Goal: Task Accomplishment & Management: Manage account settings

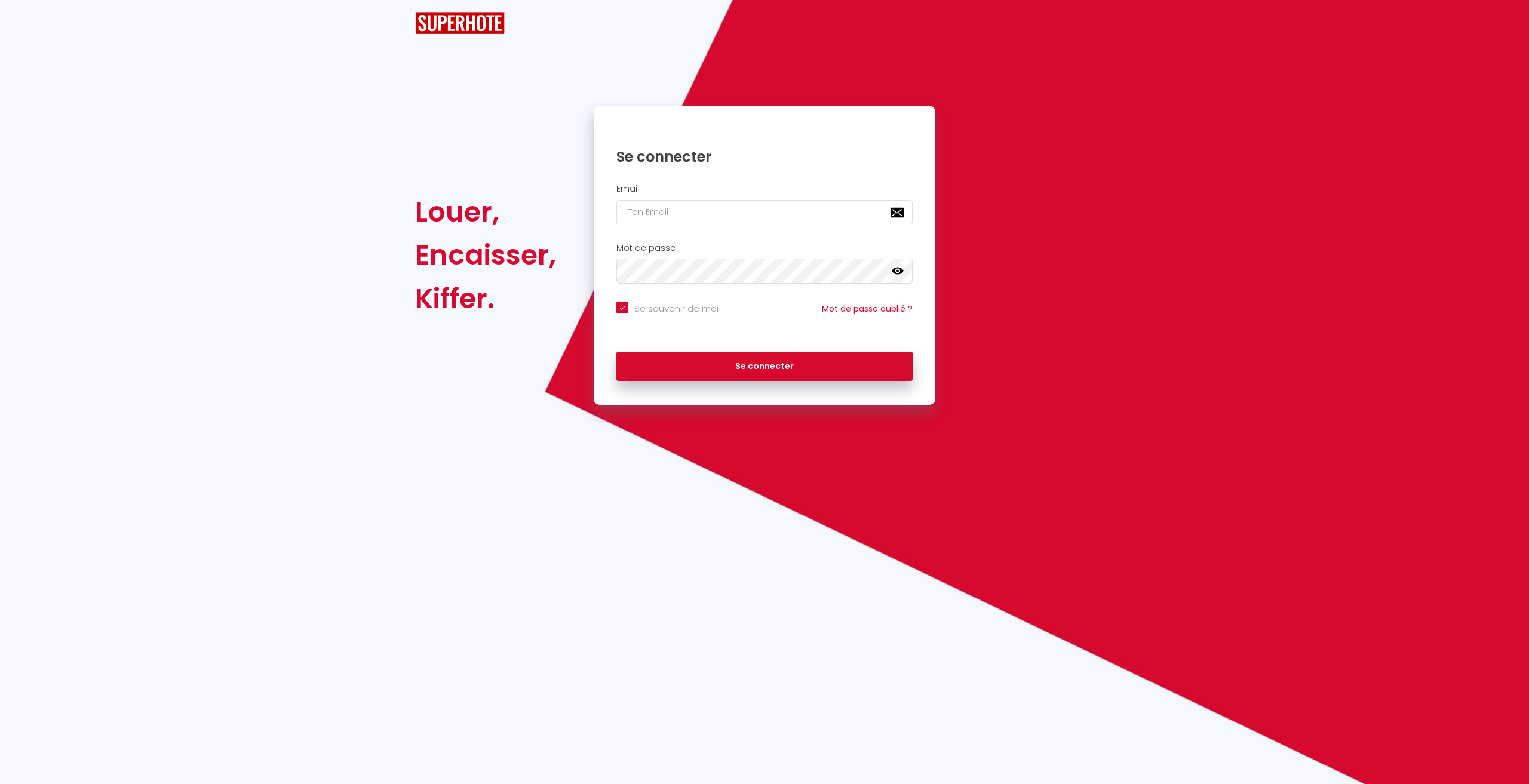
checkbox input "true"
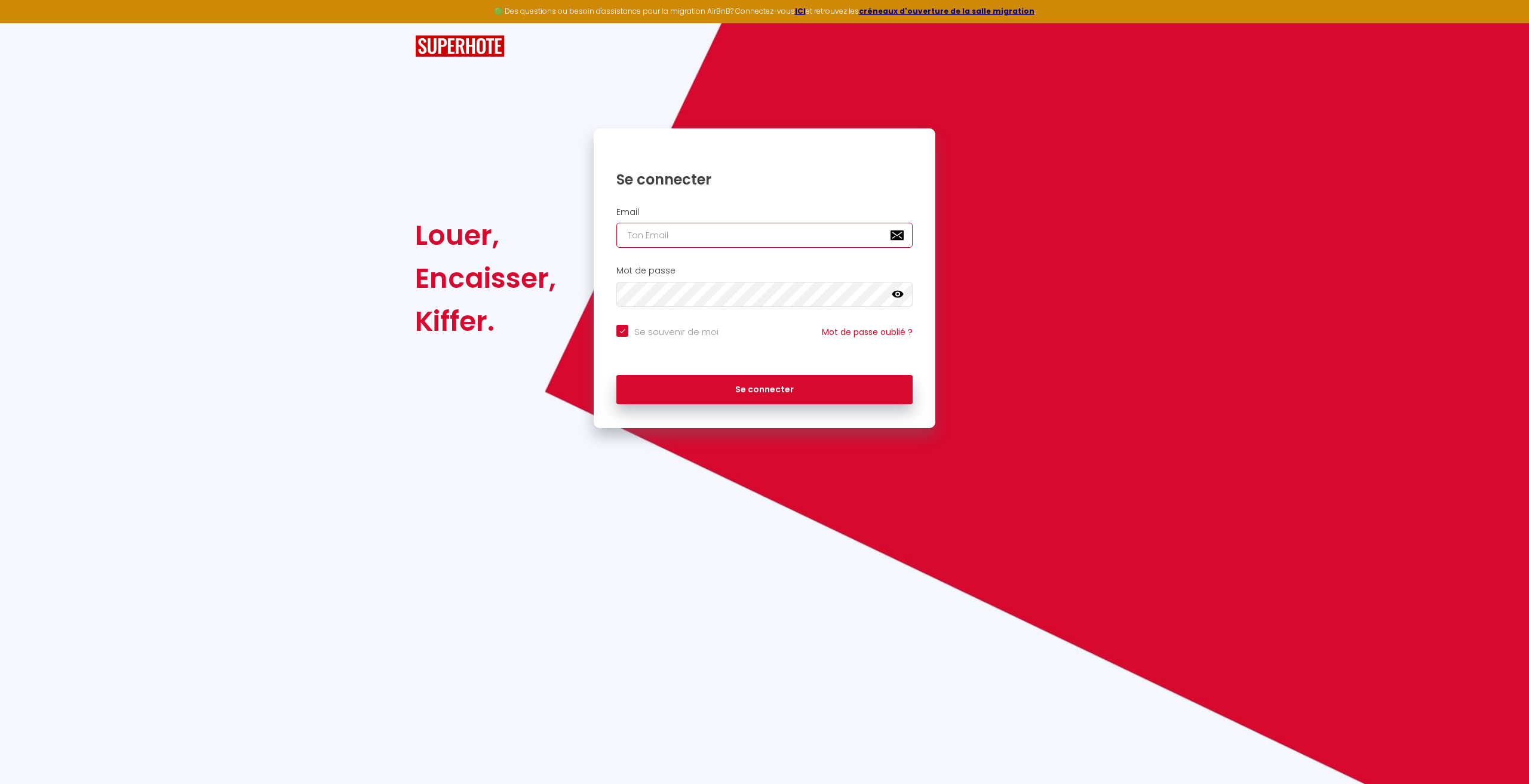
click at [697, 235] on input "email" at bounding box center [764, 235] width 296 height 25
click at [1103, 241] on div "Louer, Encaisser, Kiffer. Se connecter Email Mot de passe false Se souvenir de …" at bounding box center [765, 277] width 715 height 300
click at [788, 232] on input "email" at bounding box center [764, 235] width 296 height 25
type input "[EMAIL_ADDRESS][DOMAIN_NAME]"
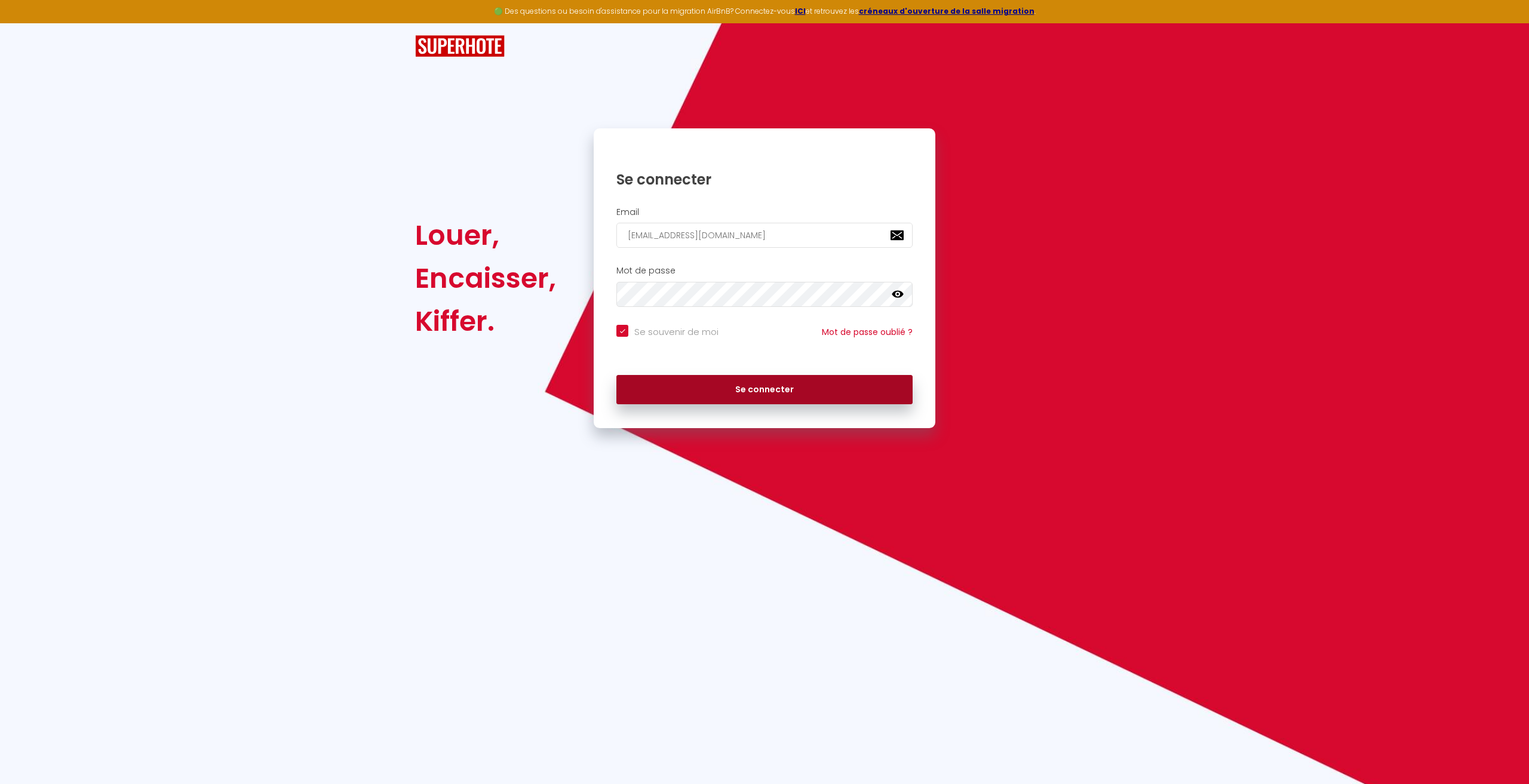
click at [782, 387] on button "Se connecter" at bounding box center [764, 390] width 296 height 30
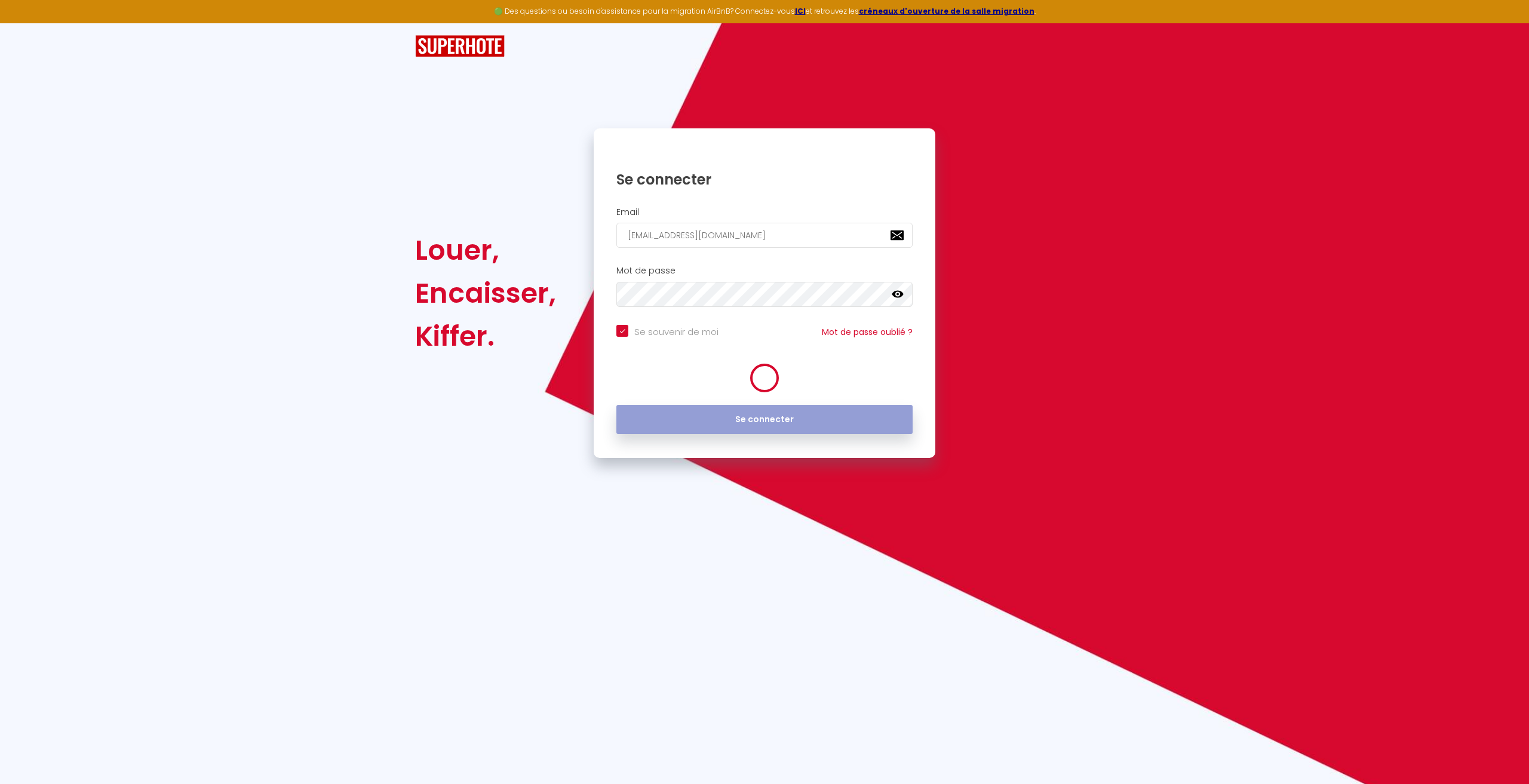
checkbox input "true"
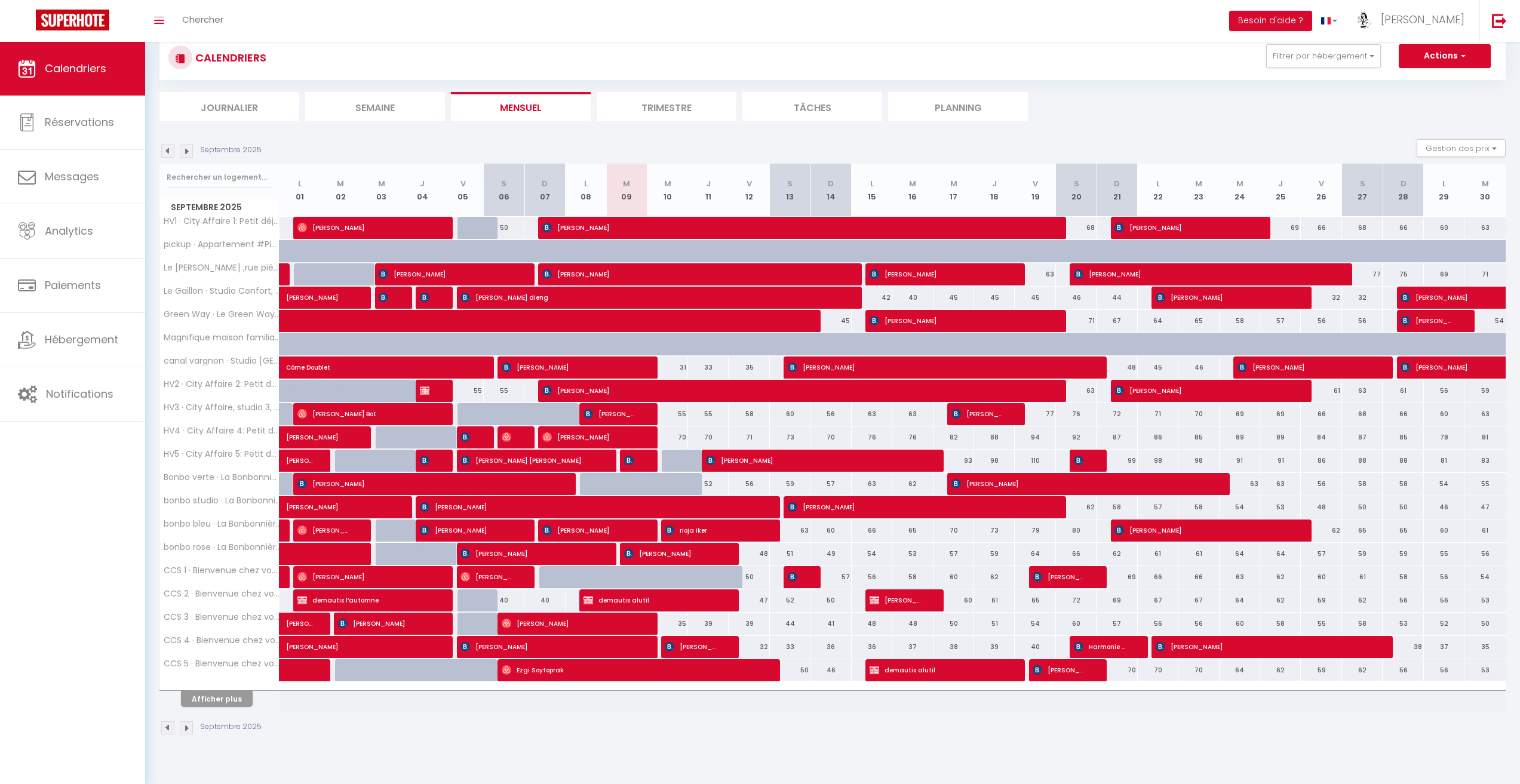
scroll to position [42, 0]
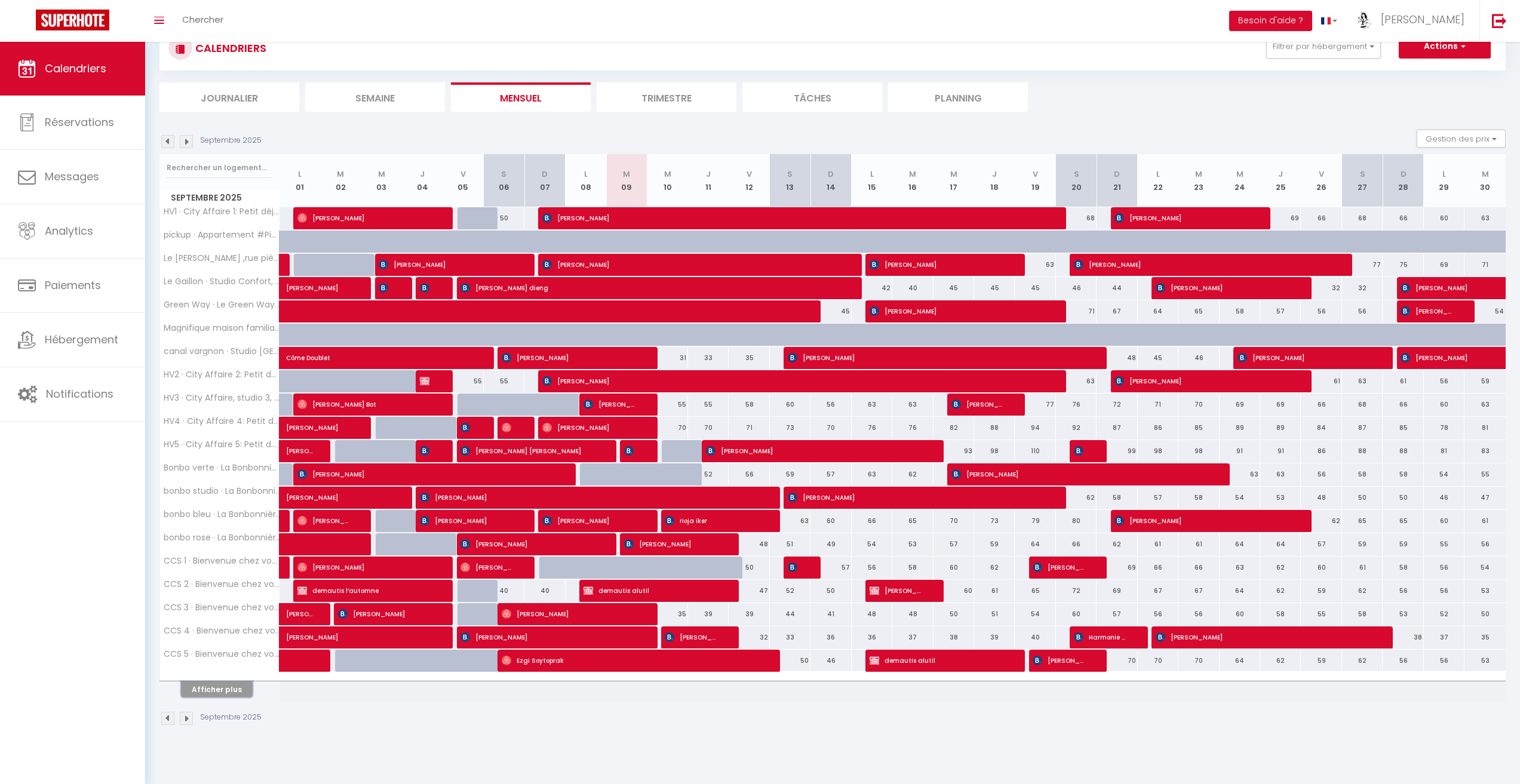
click at [237, 690] on button "Afficher plus" at bounding box center [216, 688] width 71 height 16
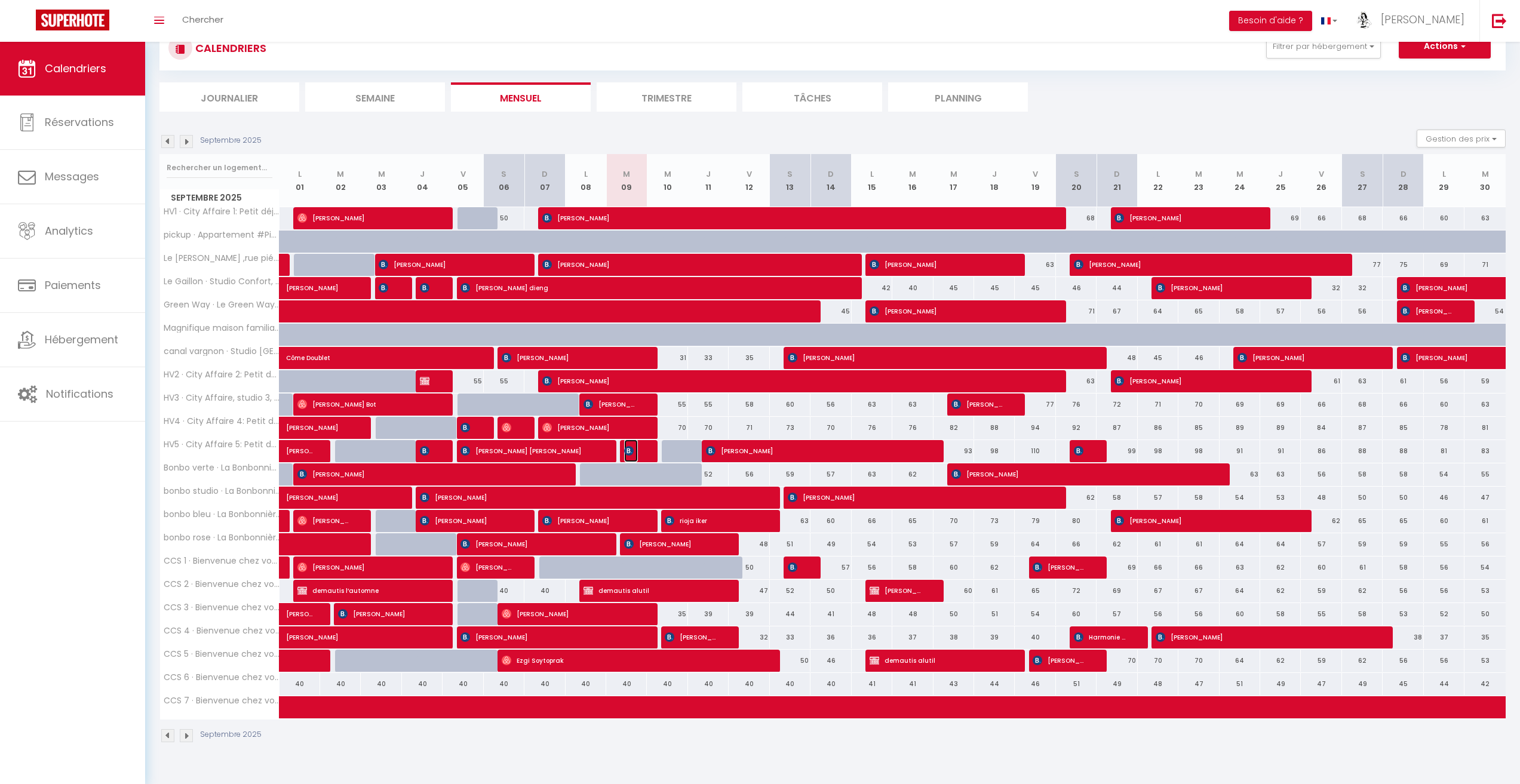
click at [636, 450] on span "[PERSON_NAME]" at bounding box center [630, 451] width 14 height 22
select select "OK"
select select "0"
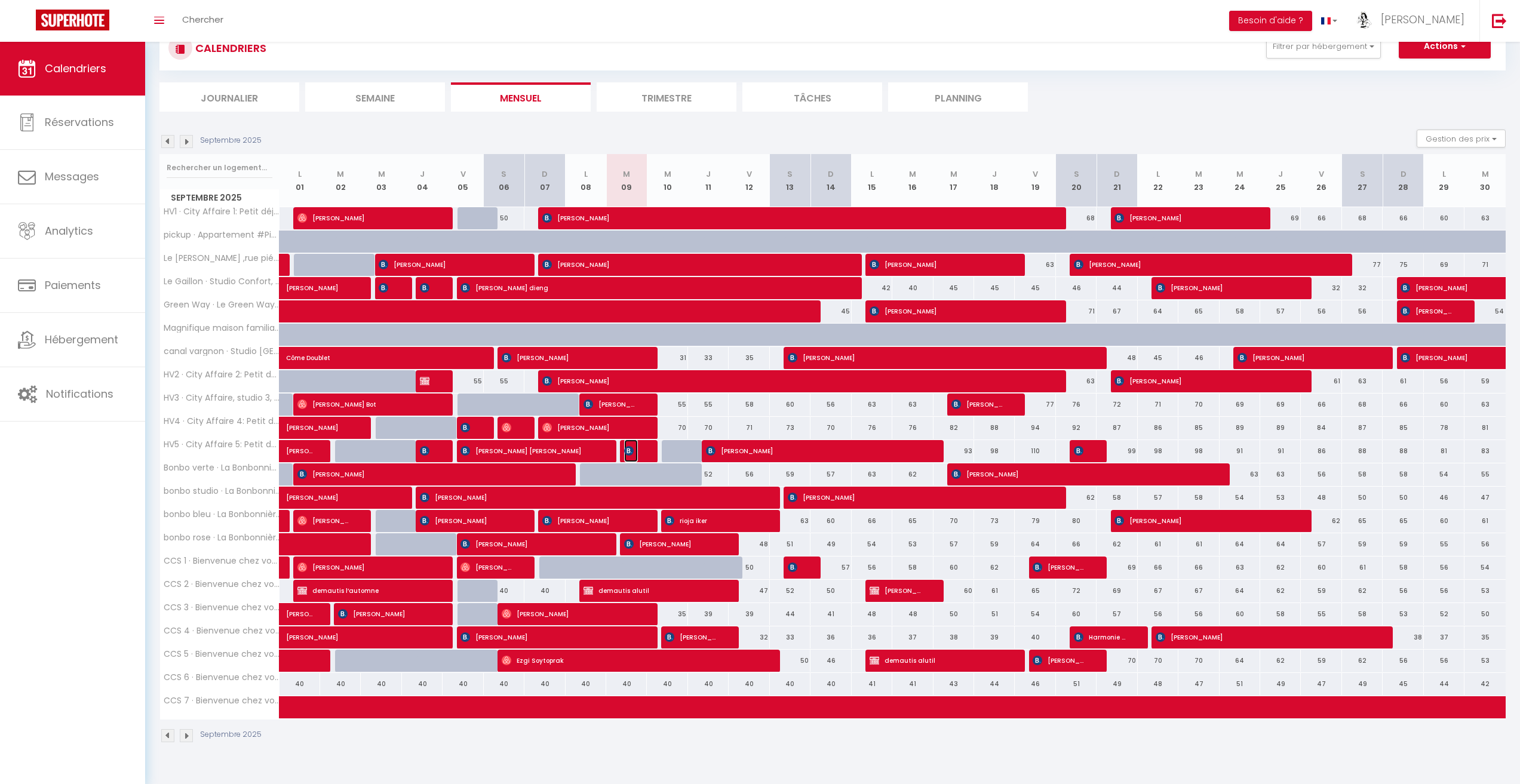
select select "1"
select select
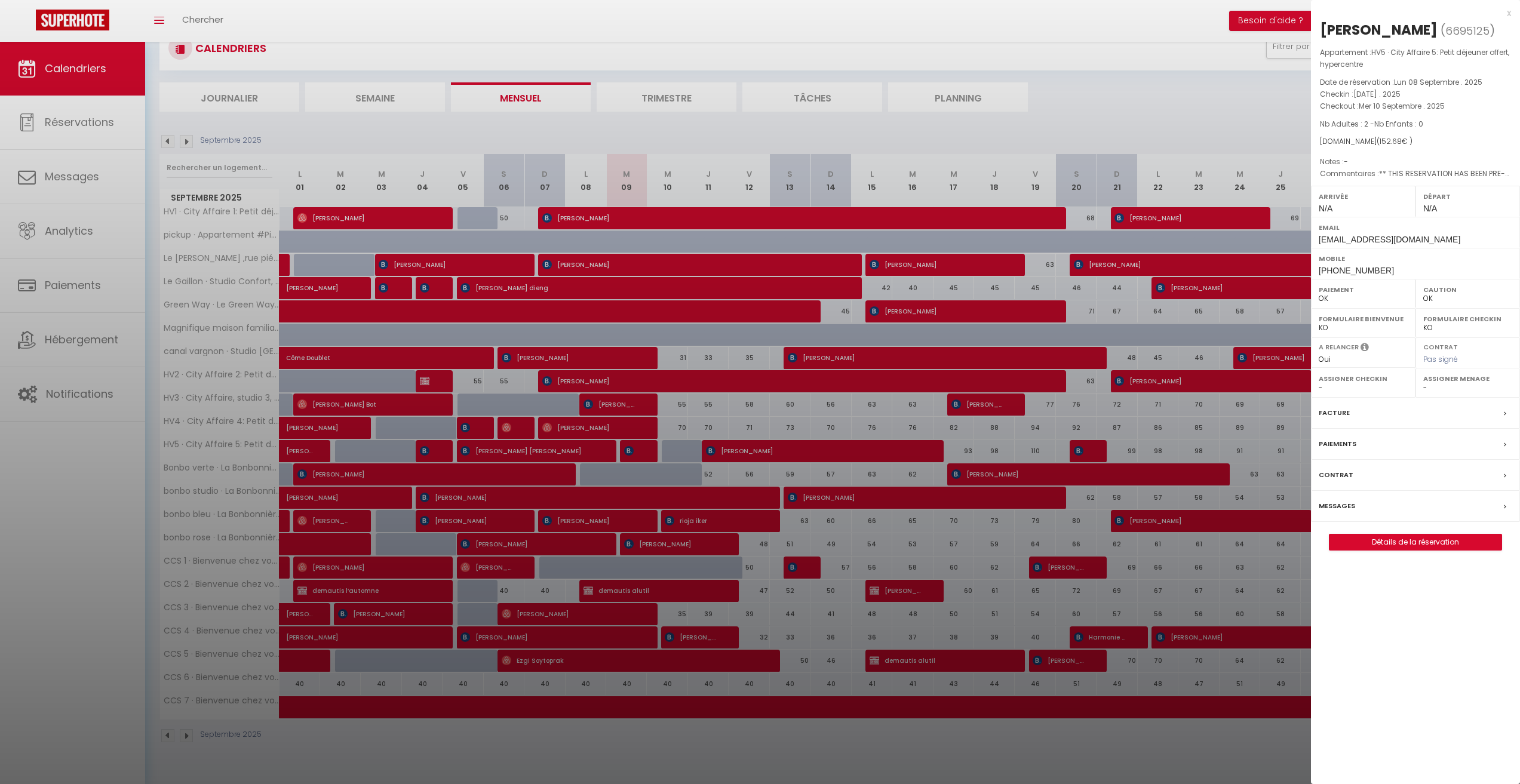
click at [636, 450] on div at bounding box center [760, 392] width 1520 height 784
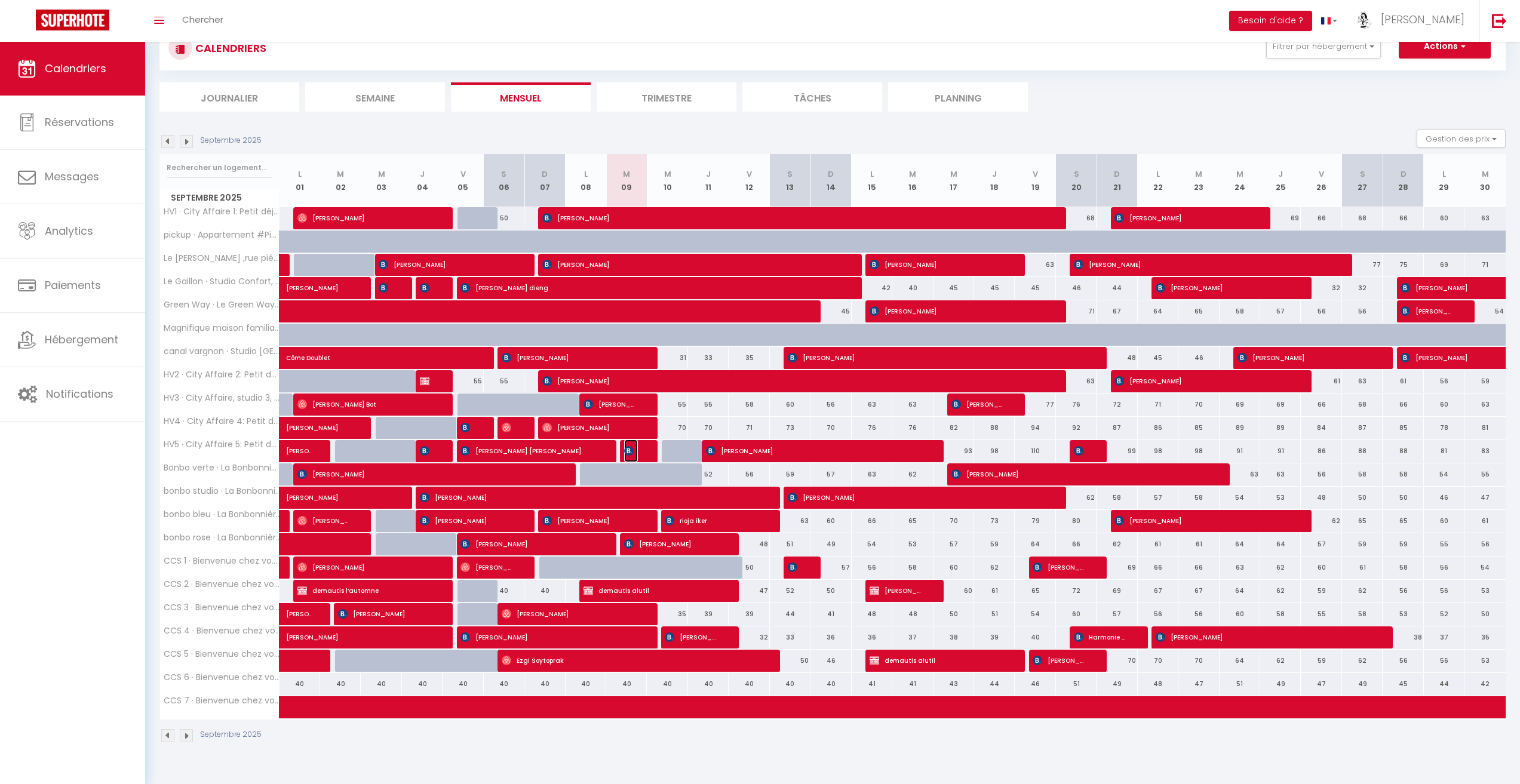
click at [634, 444] on span "[PERSON_NAME]" at bounding box center [630, 451] width 14 height 22
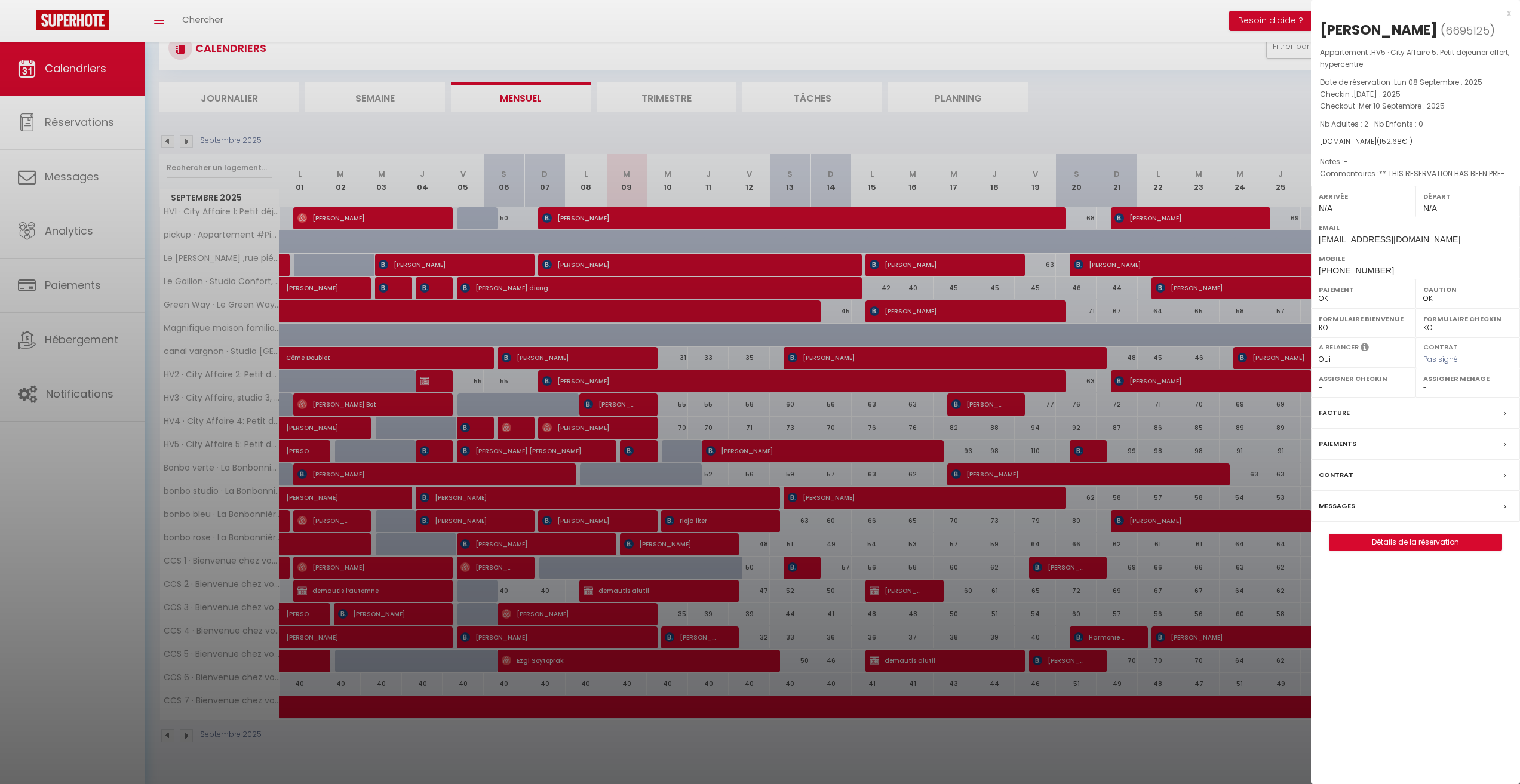
click at [596, 121] on div at bounding box center [760, 392] width 1520 height 784
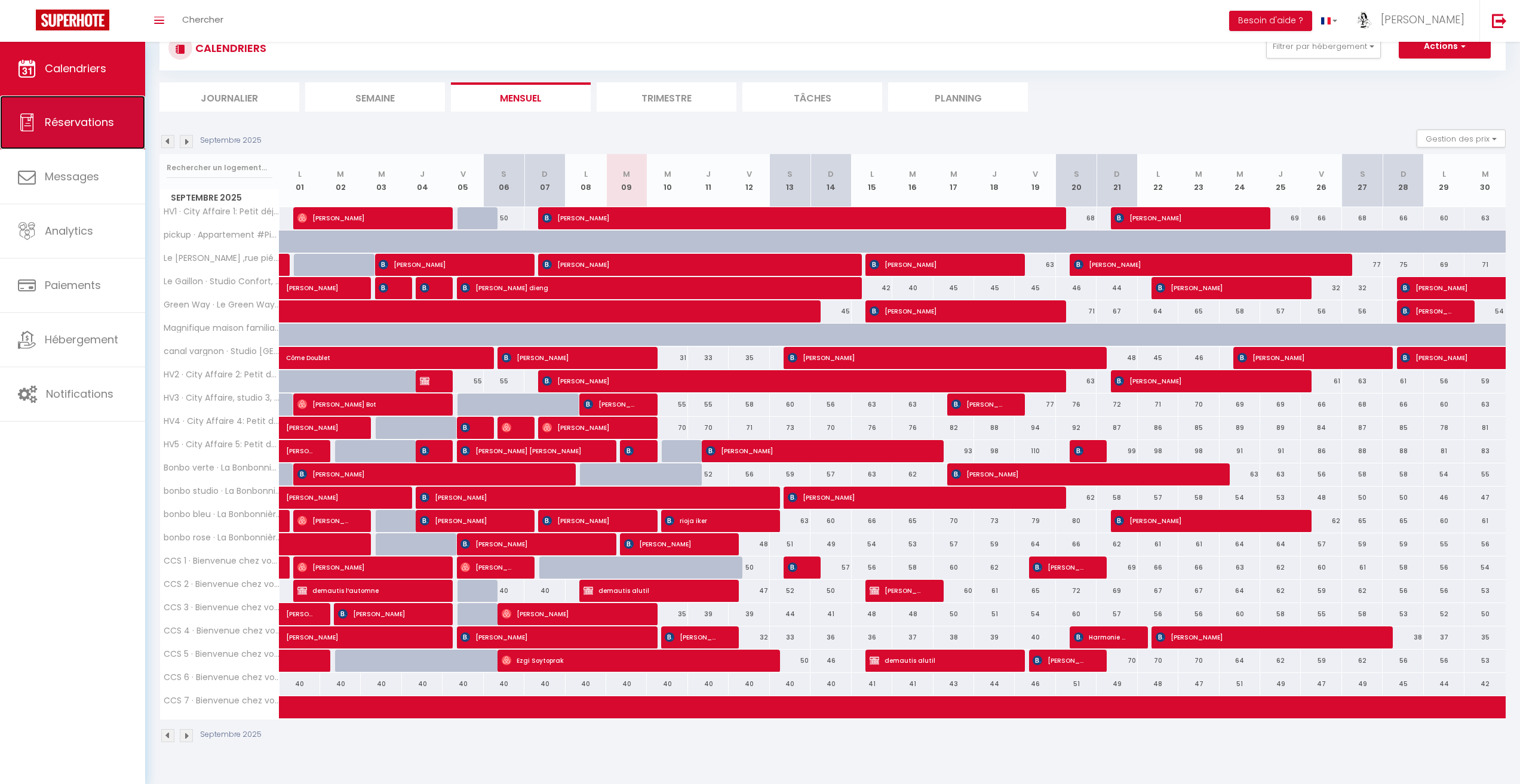
click at [76, 119] on span "Réservations" at bounding box center [79, 122] width 70 height 15
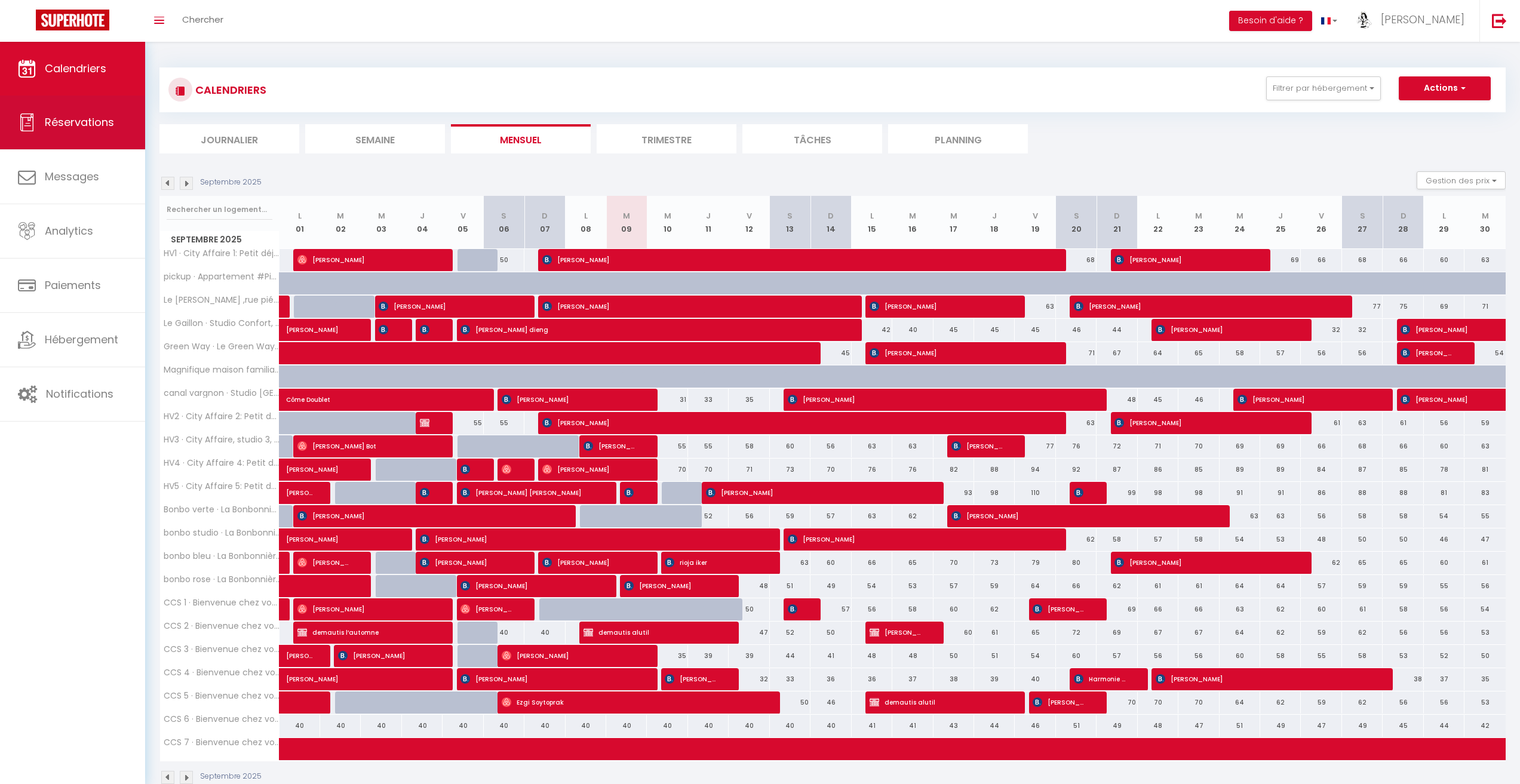
select select "not_cancelled"
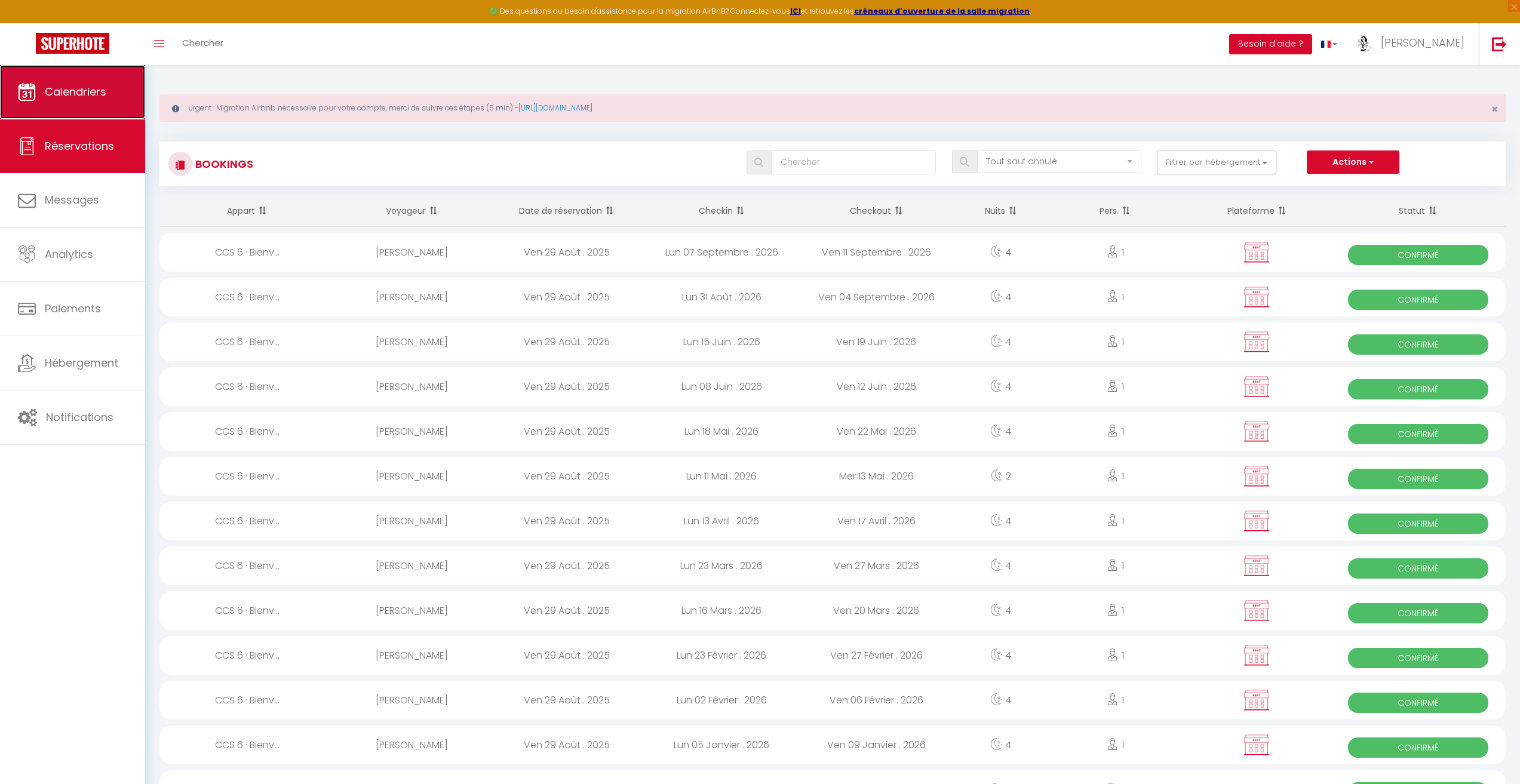
click at [87, 80] on link "Calendriers" at bounding box center [72, 92] width 145 height 54
